Goal: Check status: Check status

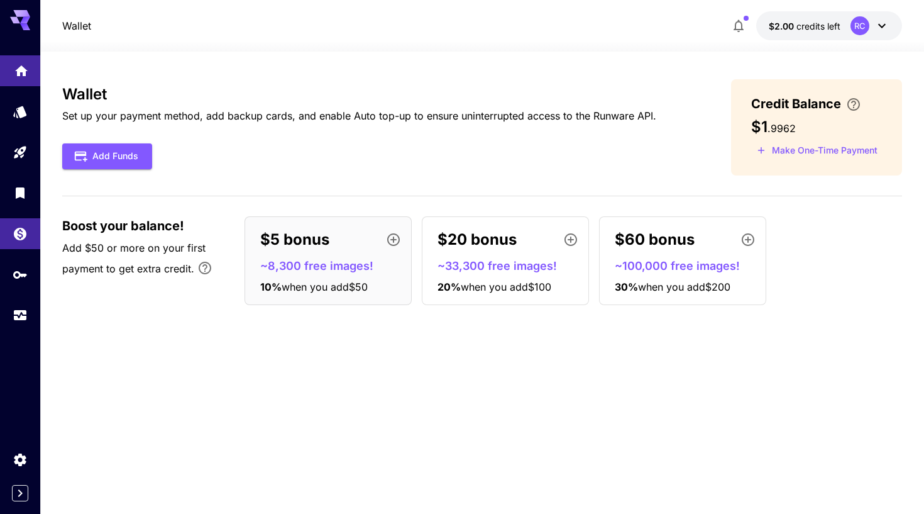
click at [18, 75] on icon "Home" at bounding box center [21, 67] width 15 height 15
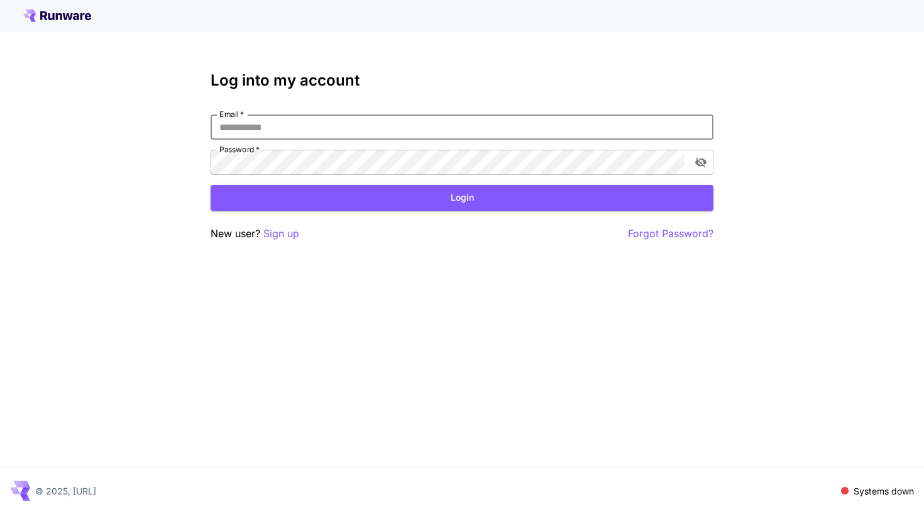
type input "**********"
click at [462, 197] on button "Login" at bounding box center [462, 198] width 503 height 26
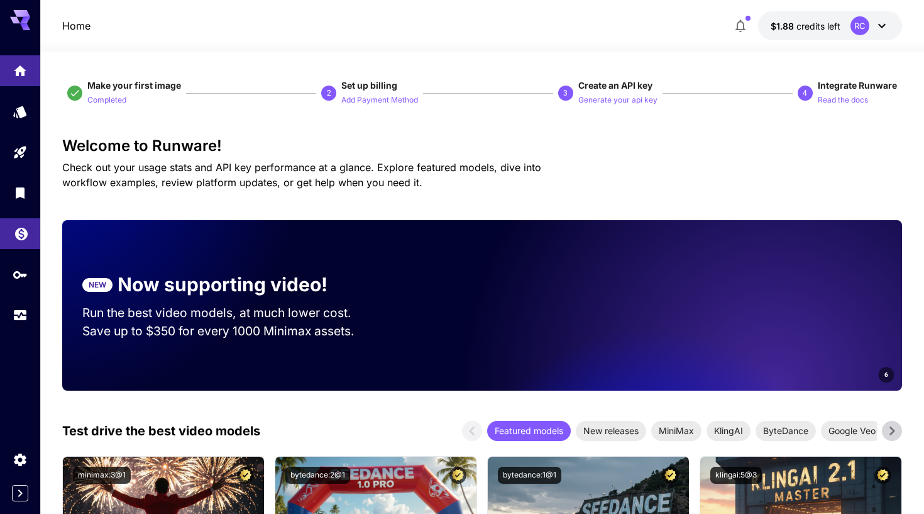
click at [10, 235] on link at bounding box center [20, 233] width 40 height 31
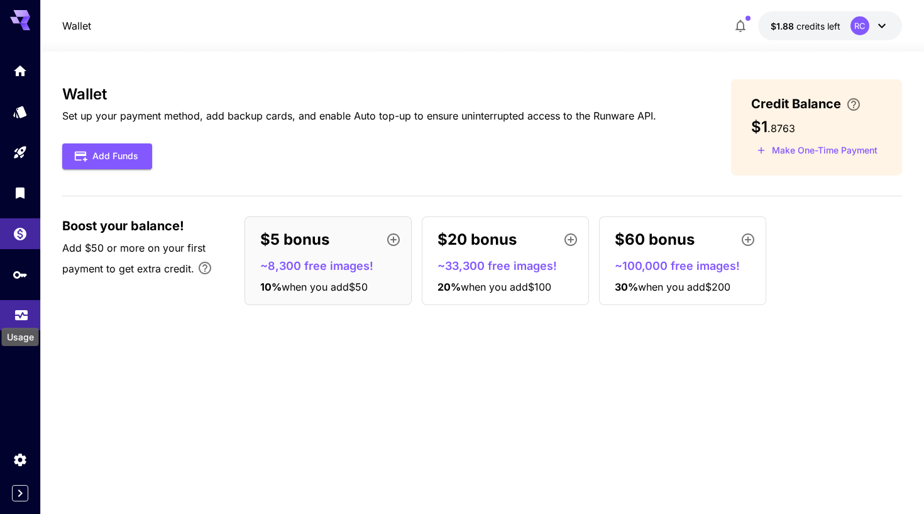
click at [16, 318] on icon "Usage" at bounding box center [21, 311] width 15 height 15
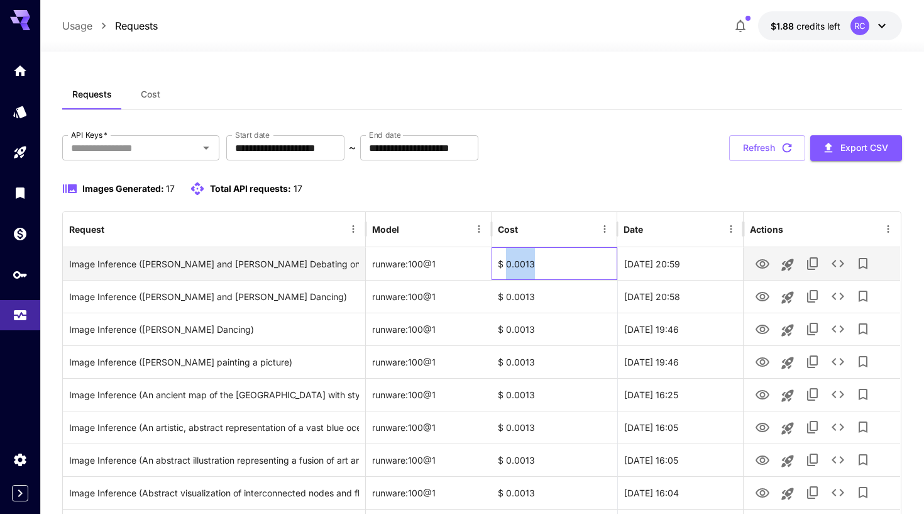
drag, startPoint x: 507, startPoint y: 263, endPoint x: 537, endPoint y: 263, distance: 29.6
click at [537, 263] on div "$ 0.0013" at bounding box center [555, 263] width 126 height 33
copy div "0.0013"
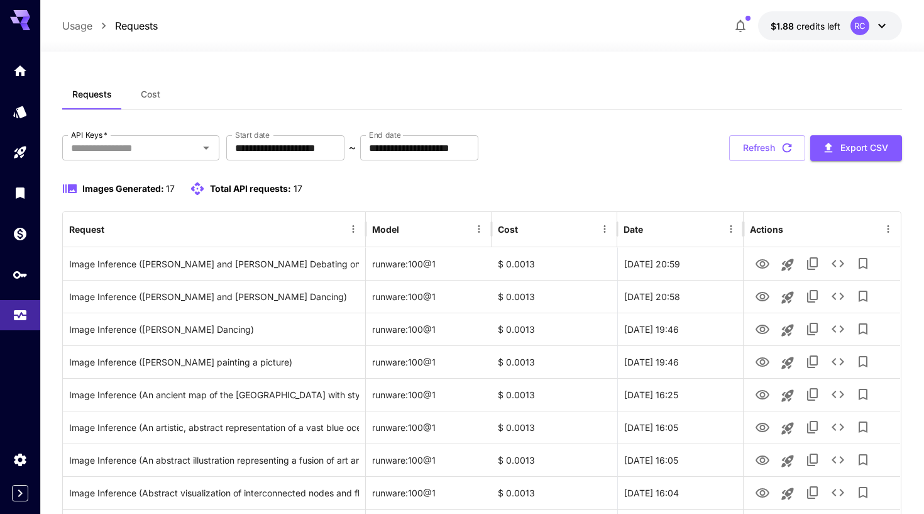
click at [337, 106] on div "Requests Cost" at bounding box center [482, 94] width 840 height 31
click at [27, 72] on icon "Home" at bounding box center [21, 67] width 15 height 15
